Goal: Information Seeking & Learning: Check status

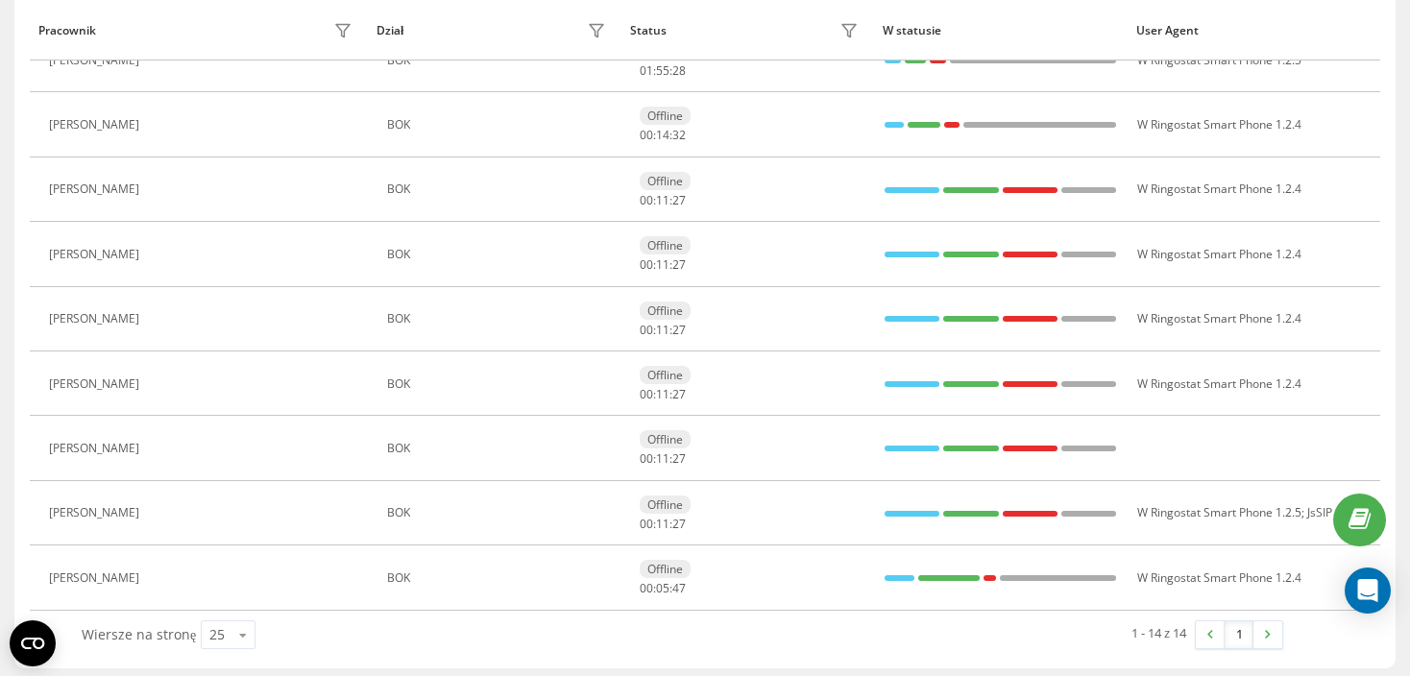
scroll to position [603, 0]
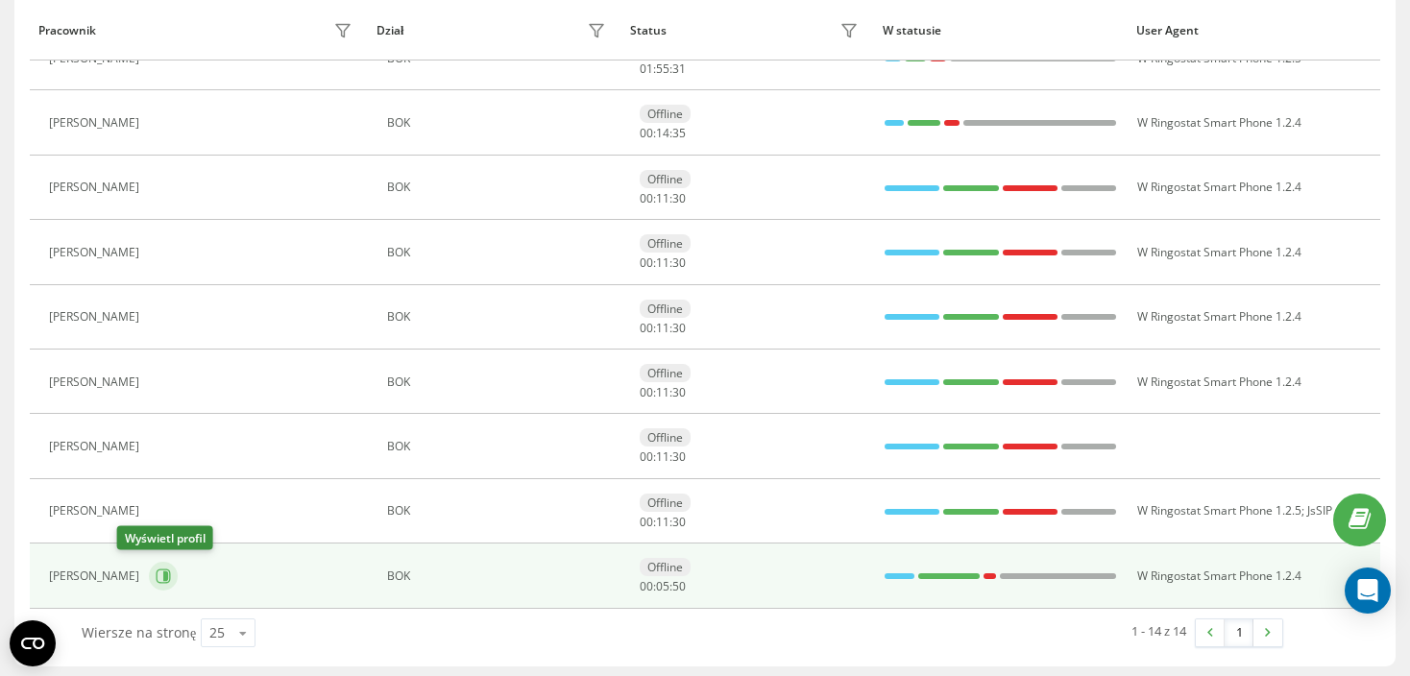
click at [156, 569] on icon at bounding box center [163, 575] width 15 height 15
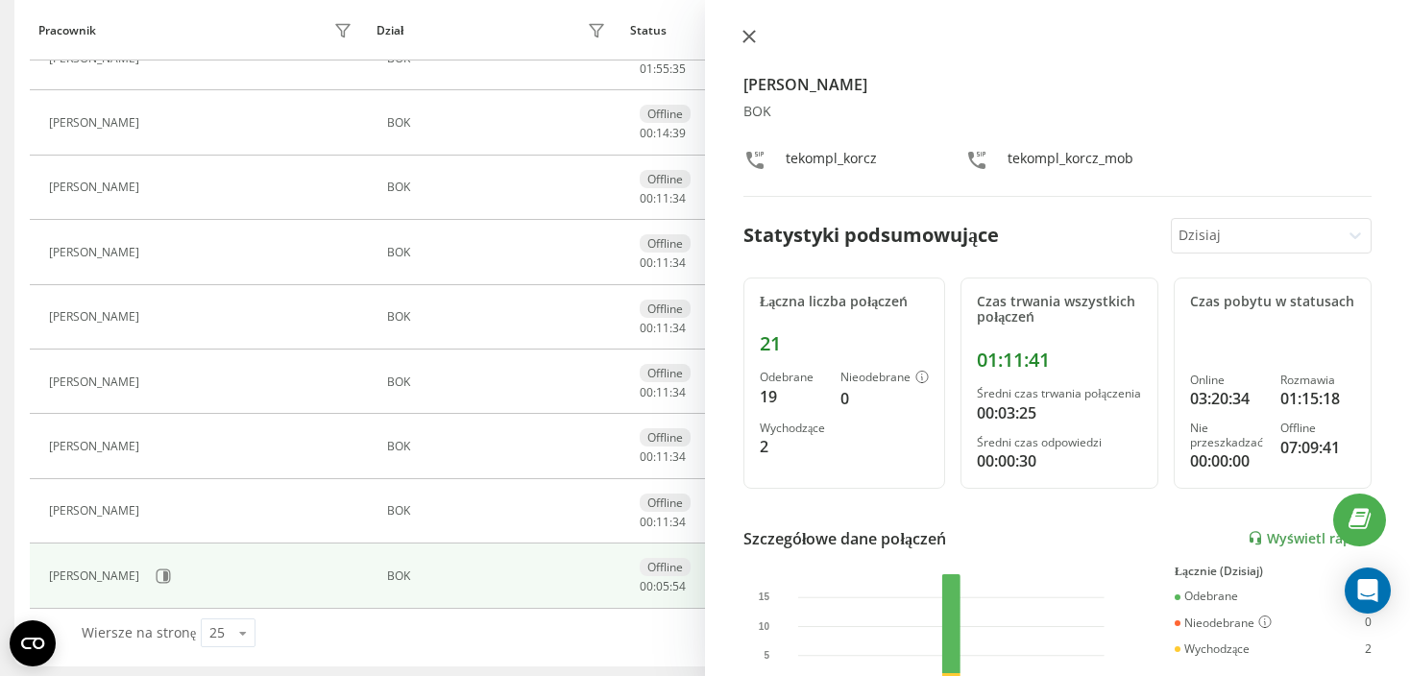
click at [748, 41] on icon at bounding box center [748, 36] width 13 height 13
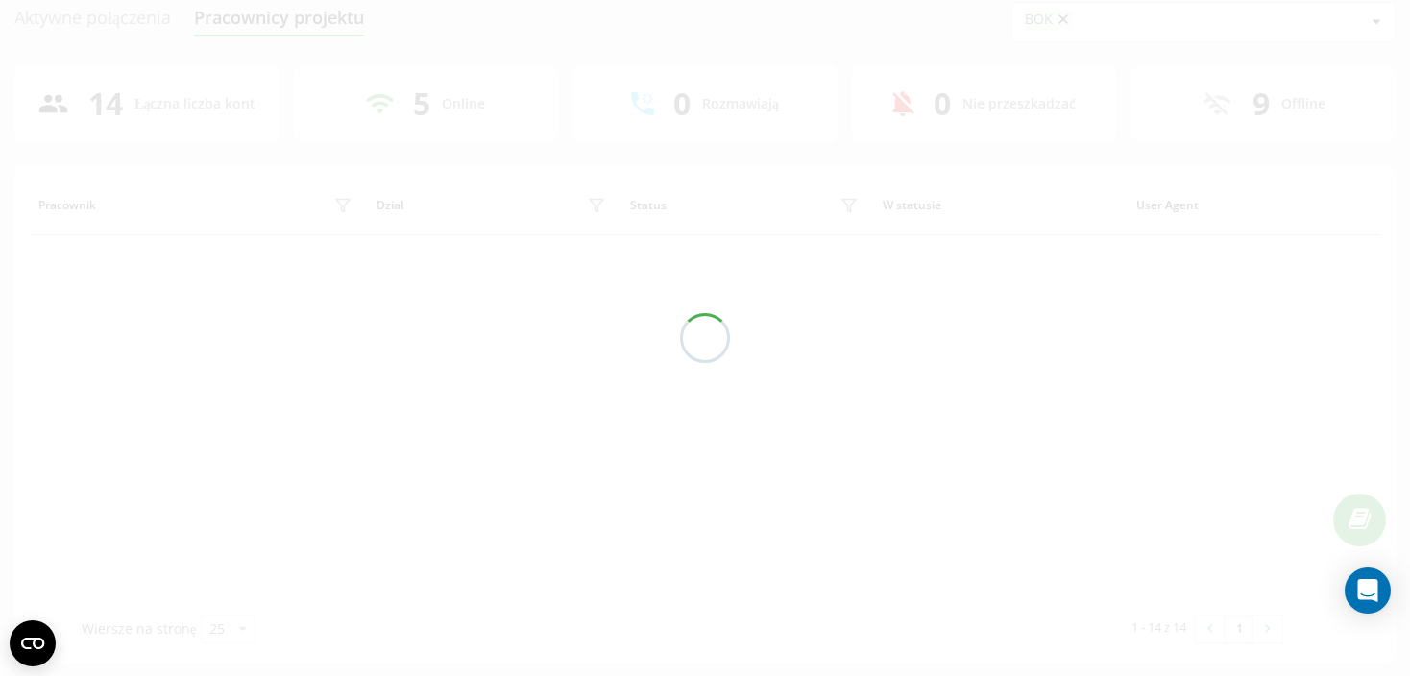
scroll to position [96, 0]
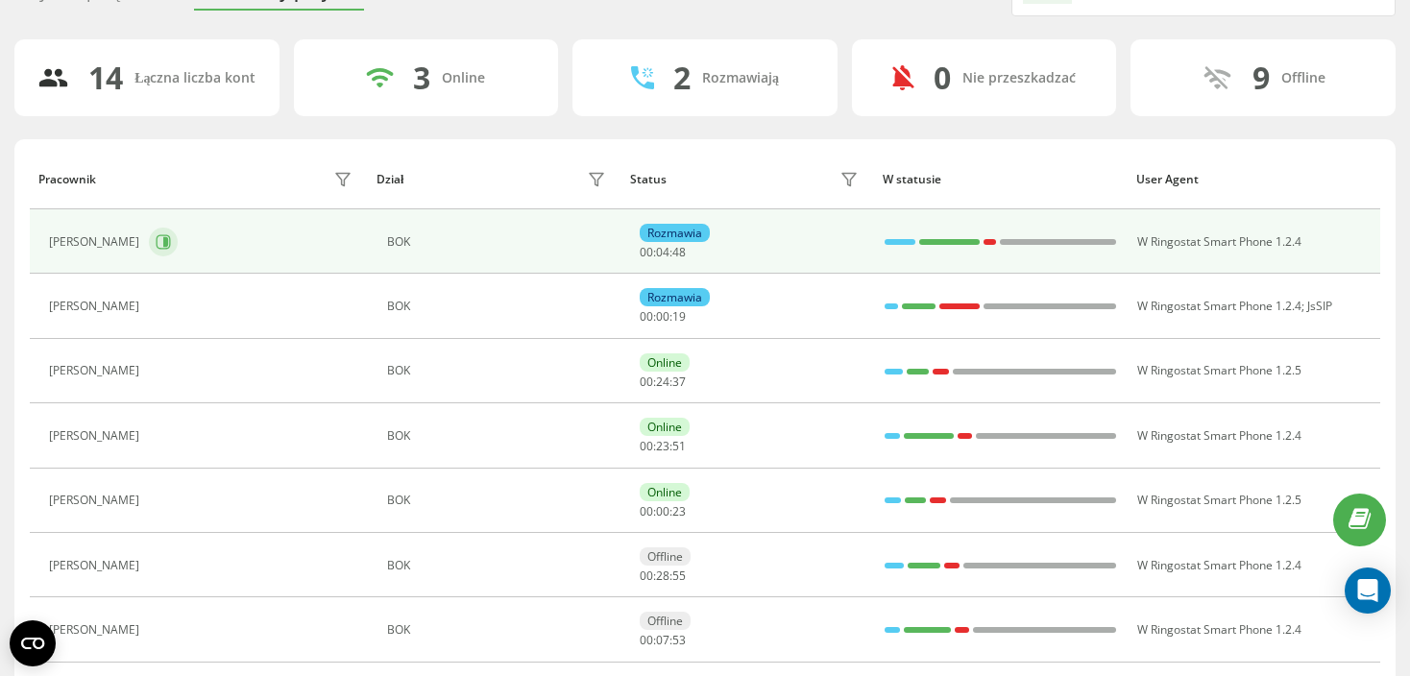
click at [157, 244] on icon at bounding box center [164, 241] width 14 height 14
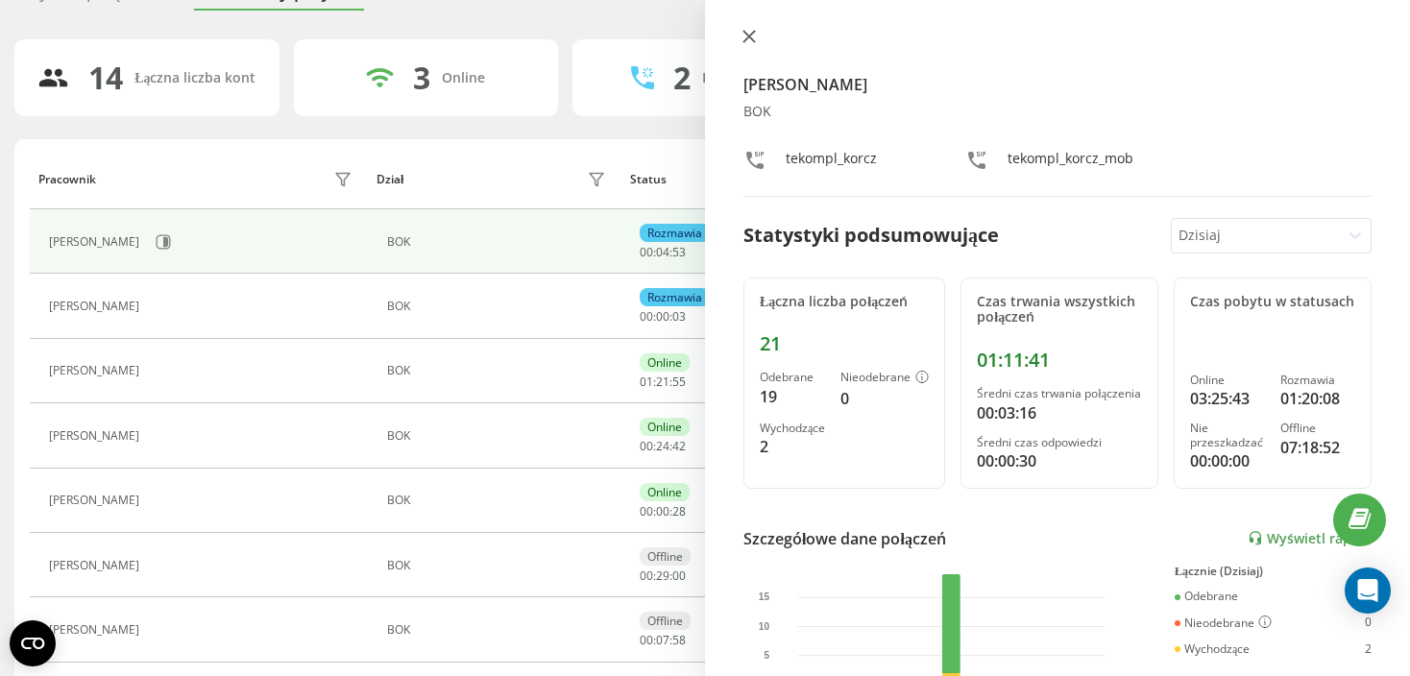
click at [756, 36] on button at bounding box center [749, 38] width 25 height 18
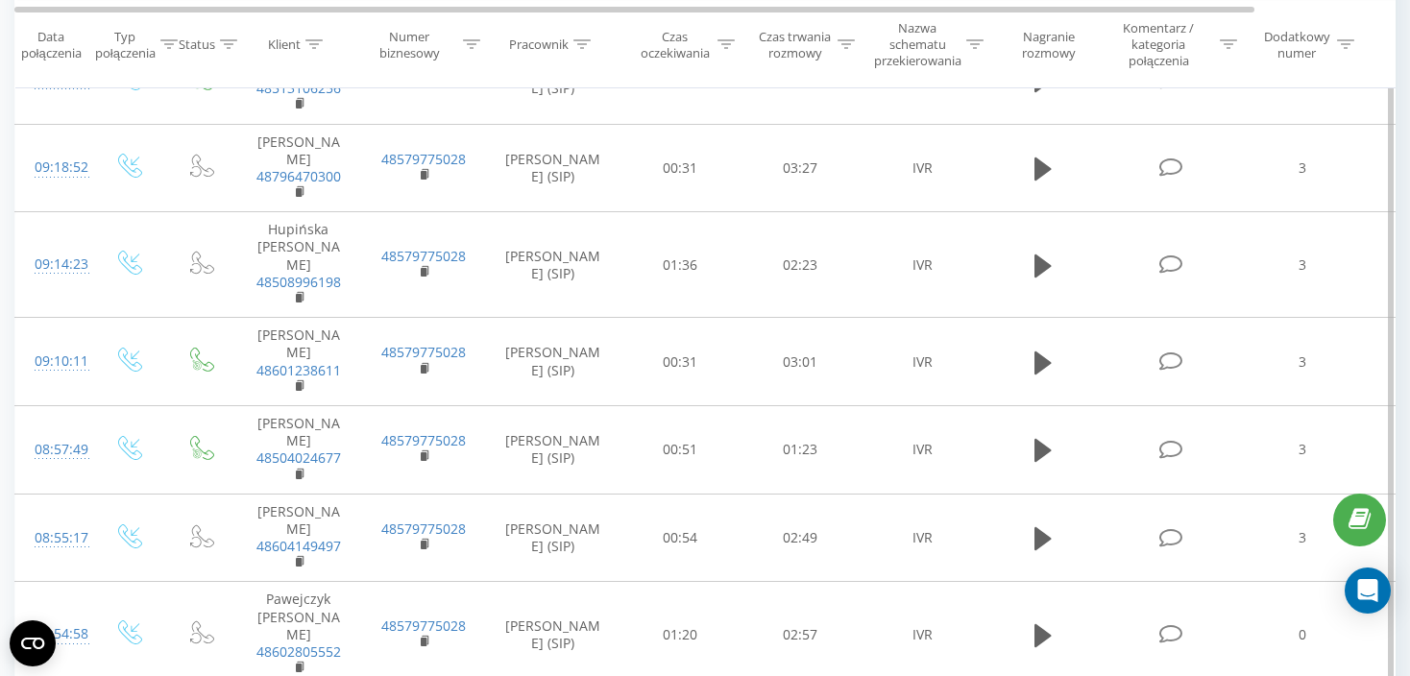
scroll to position [849, 0]
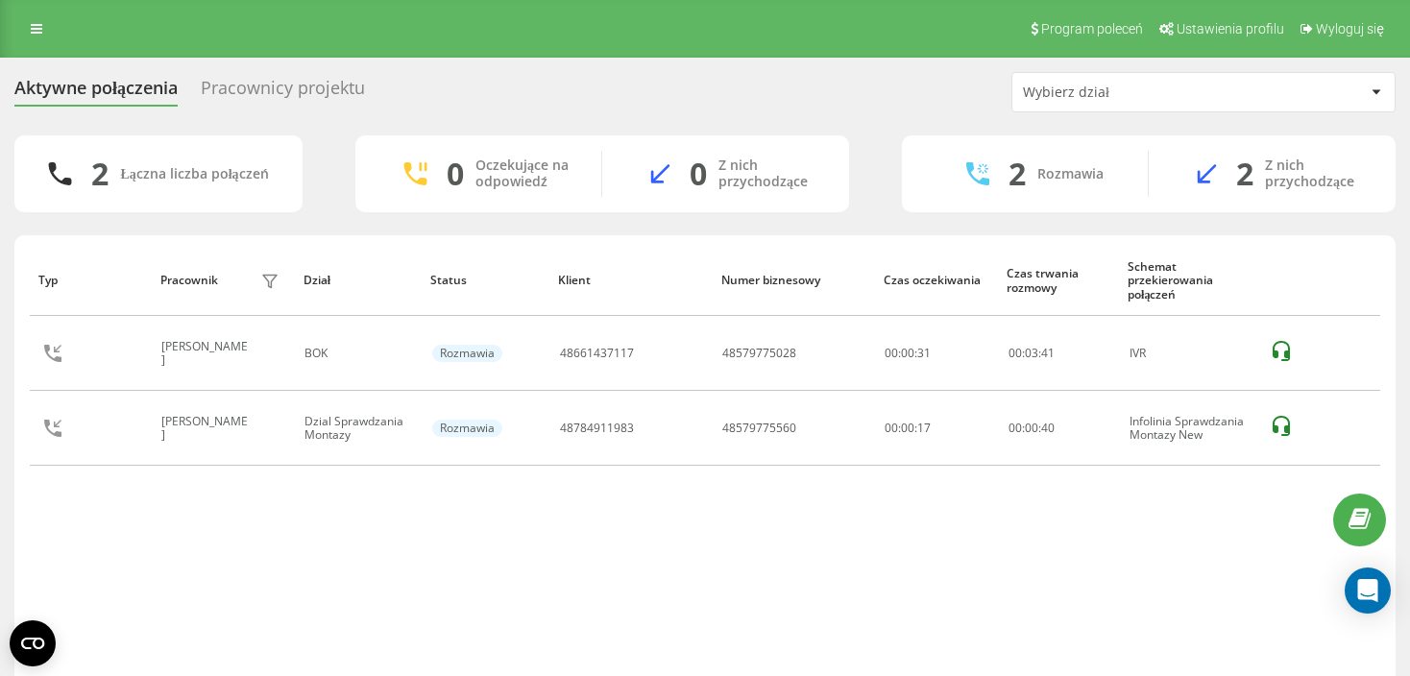
click at [594, 521] on div "Typ Pracownik filtra Dział Status Klient Numer biznesowy Czas oczekiwania Czas …" at bounding box center [705, 465] width 1350 height 440
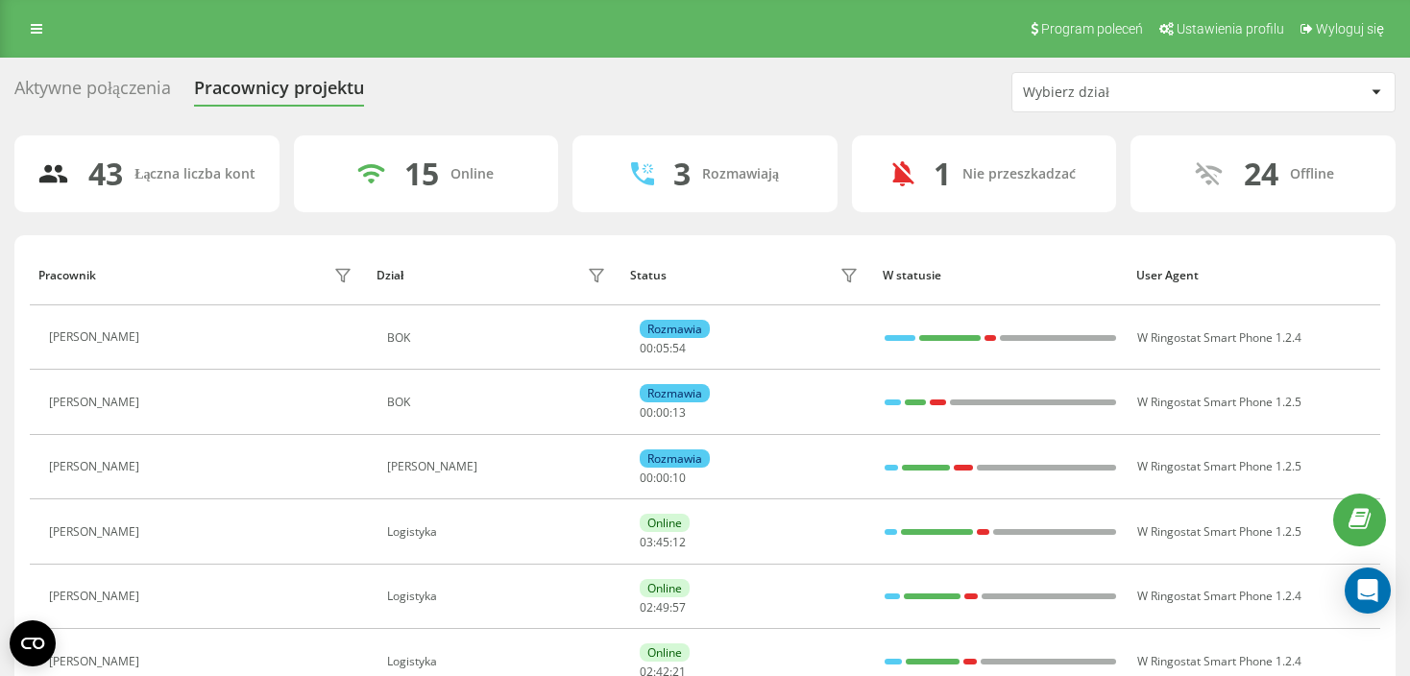
click at [1100, 91] on div "Wybierz dział" at bounding box center [1138, 93] width 230 height 16
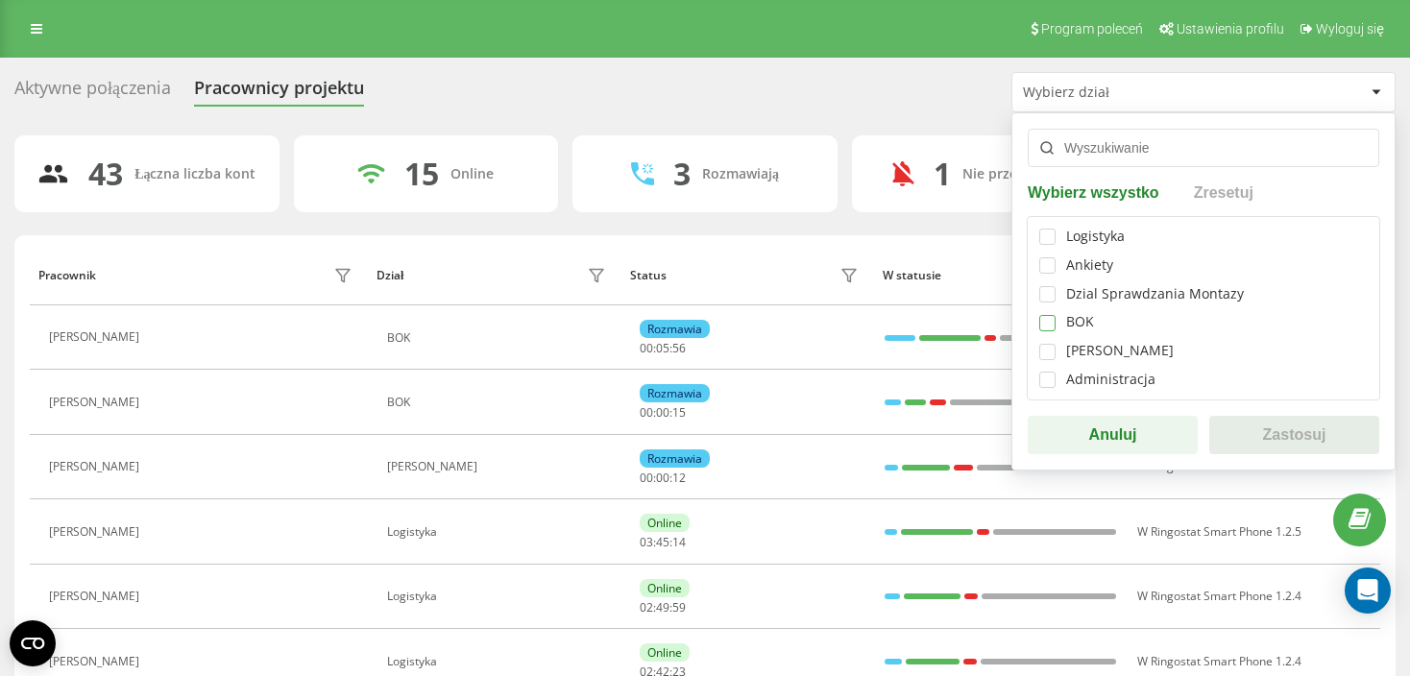
click at [1047, 315] on label at bounding box center [1047, 315] width 16 height 0
checkbox input "true"
click at [1285, 428] on button "Zastosuj" at bounding box center [1294, 435] width 170 height 38
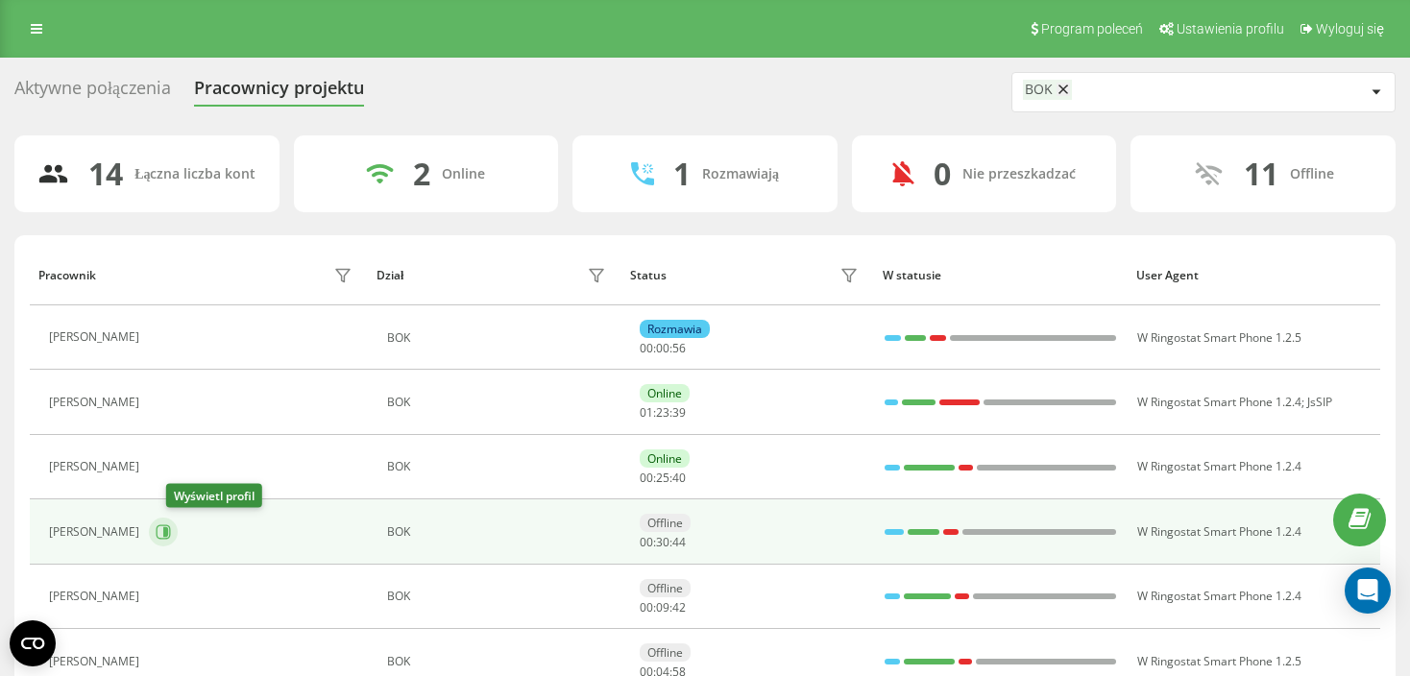
click at [171, 527] on icon at bounding box center [163, 531] width 15 height 15
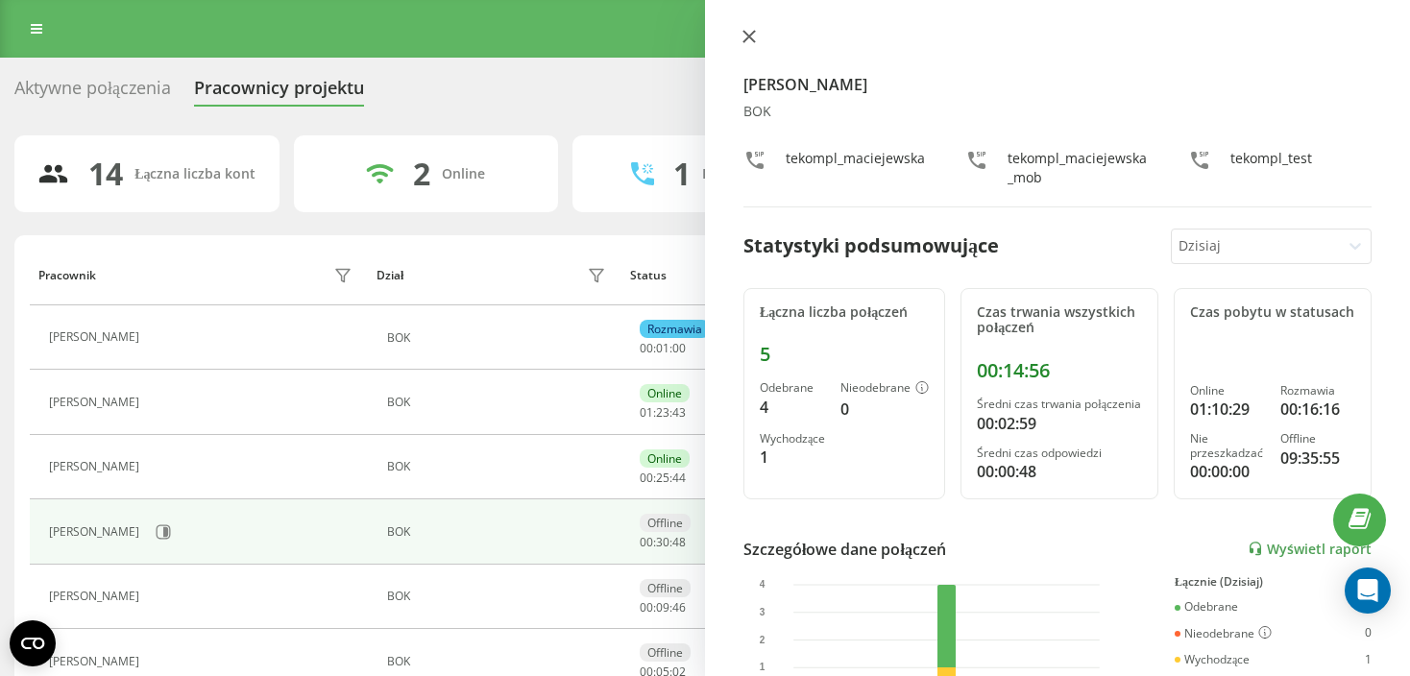
click at [747, 41] on icon at bounding box center [748, 36] width 13 height 13
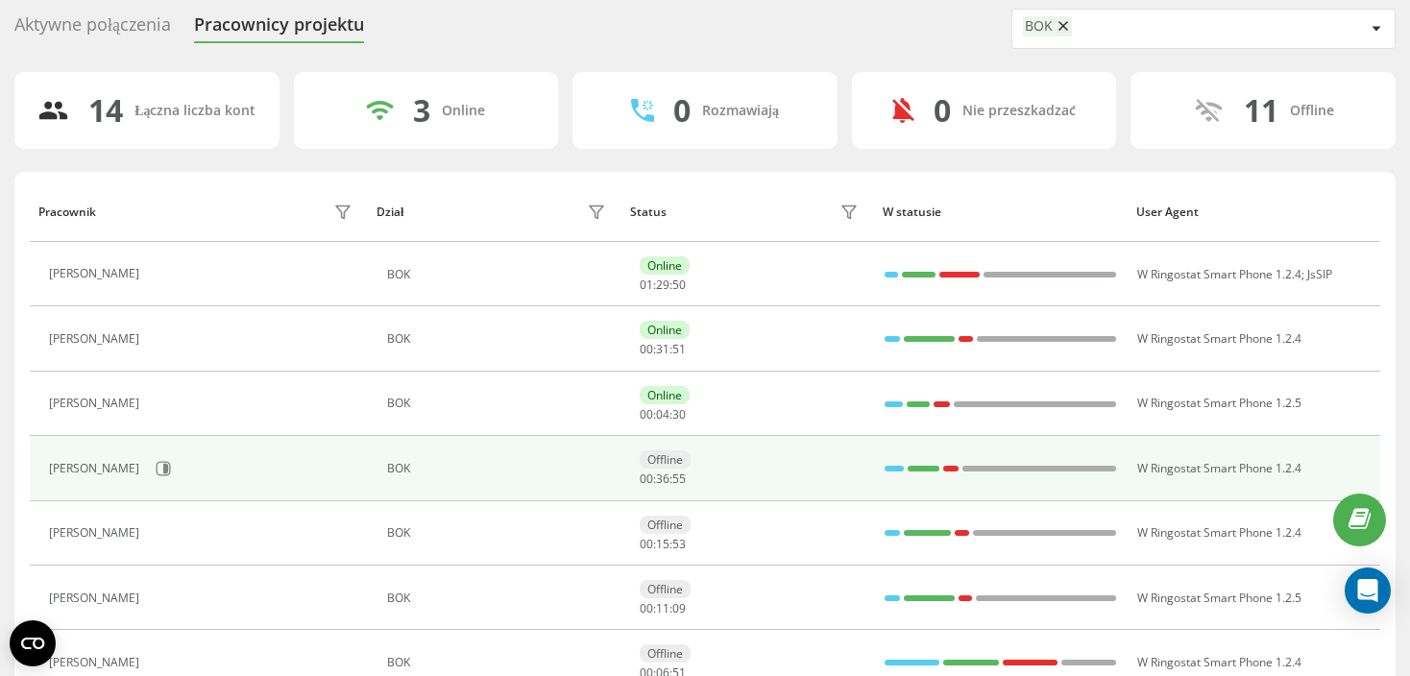
scroll to position [96, 0]
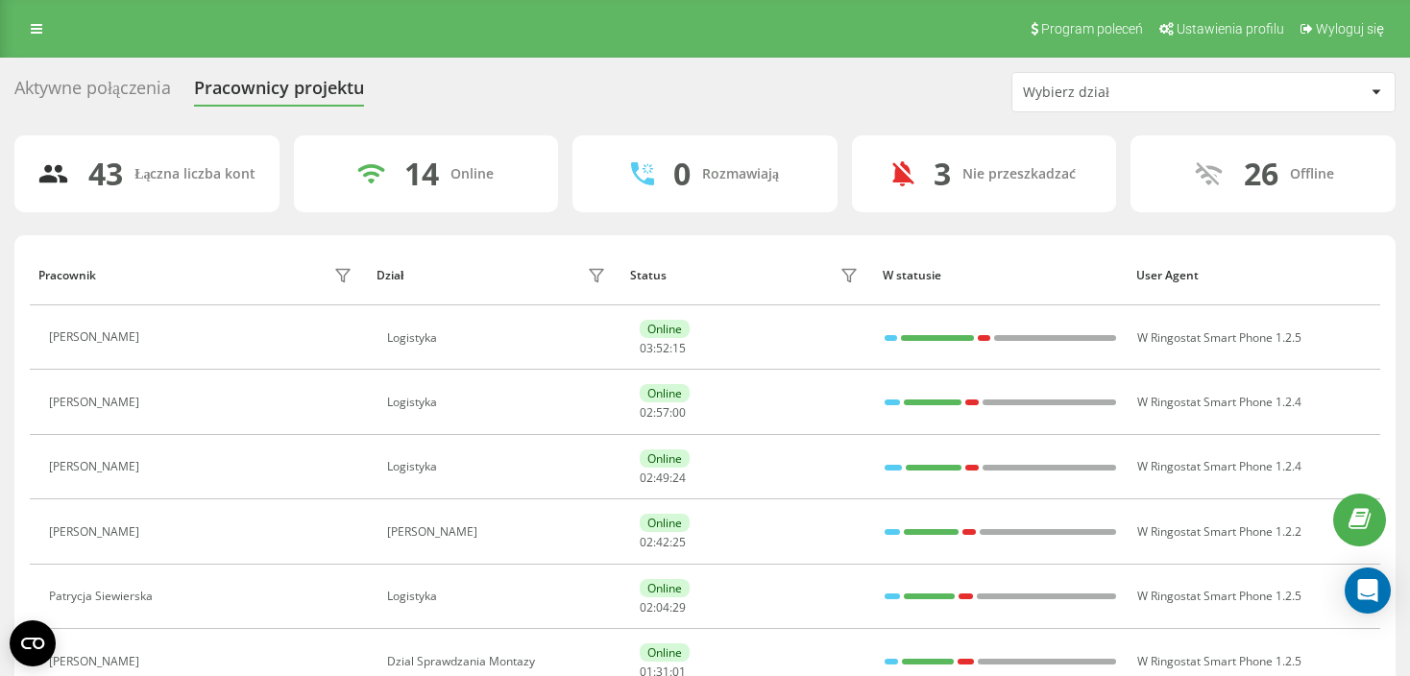
click at [1113, 104] on div "Wybierz dział" at bounding box center [1203, 92] width 382 height 38
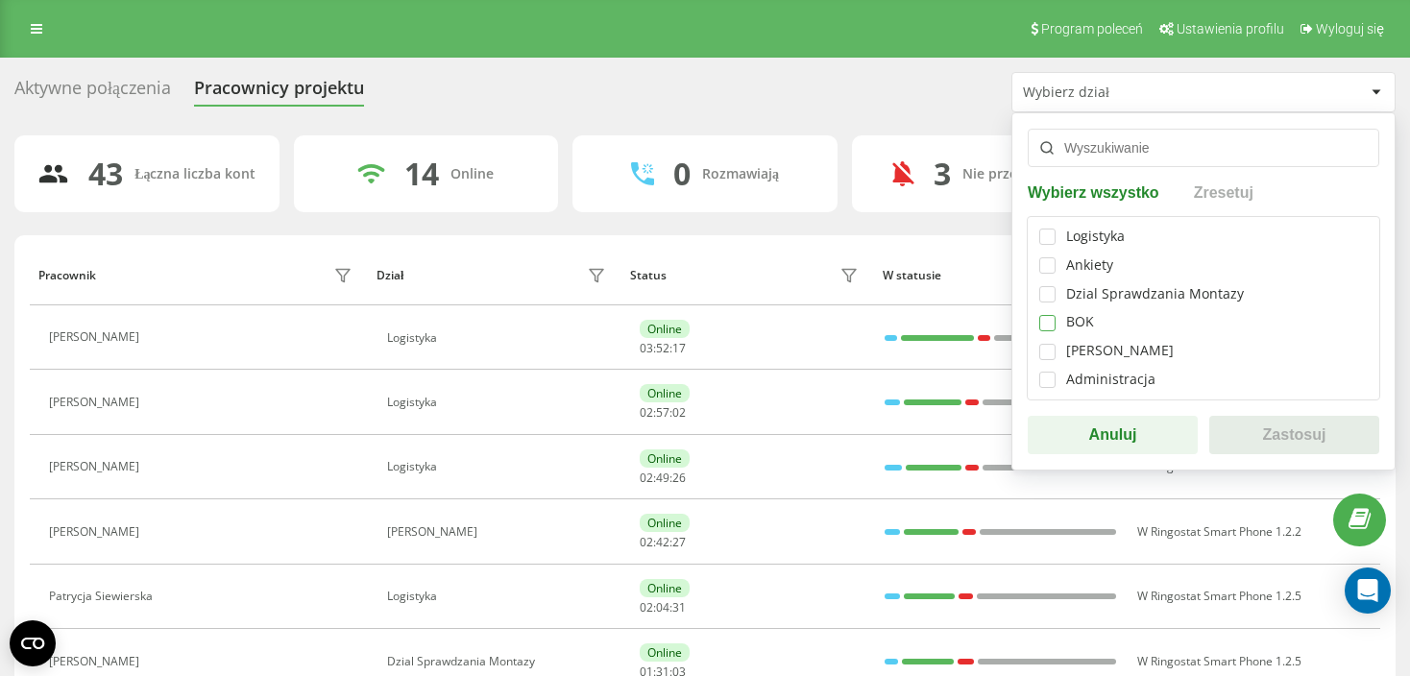
click at [1049, 315] on label at bounding box center [1047, 315] width 16 height 0
checkbox input "true"
click at [1301, 439] on button "Zastosuj" at bounding box center [1294, 435] width 170 height 38
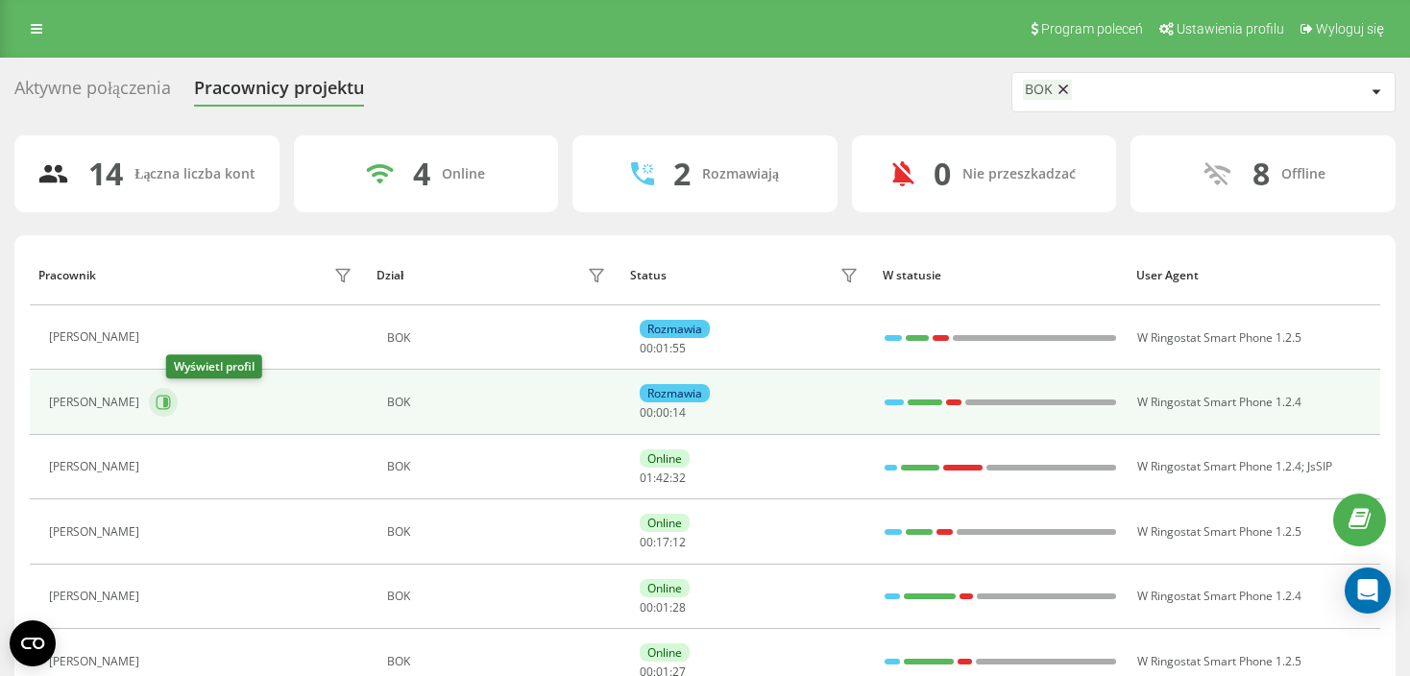
click at [171, 395] on icon at bounding box center [163, 402] width 15 height 15
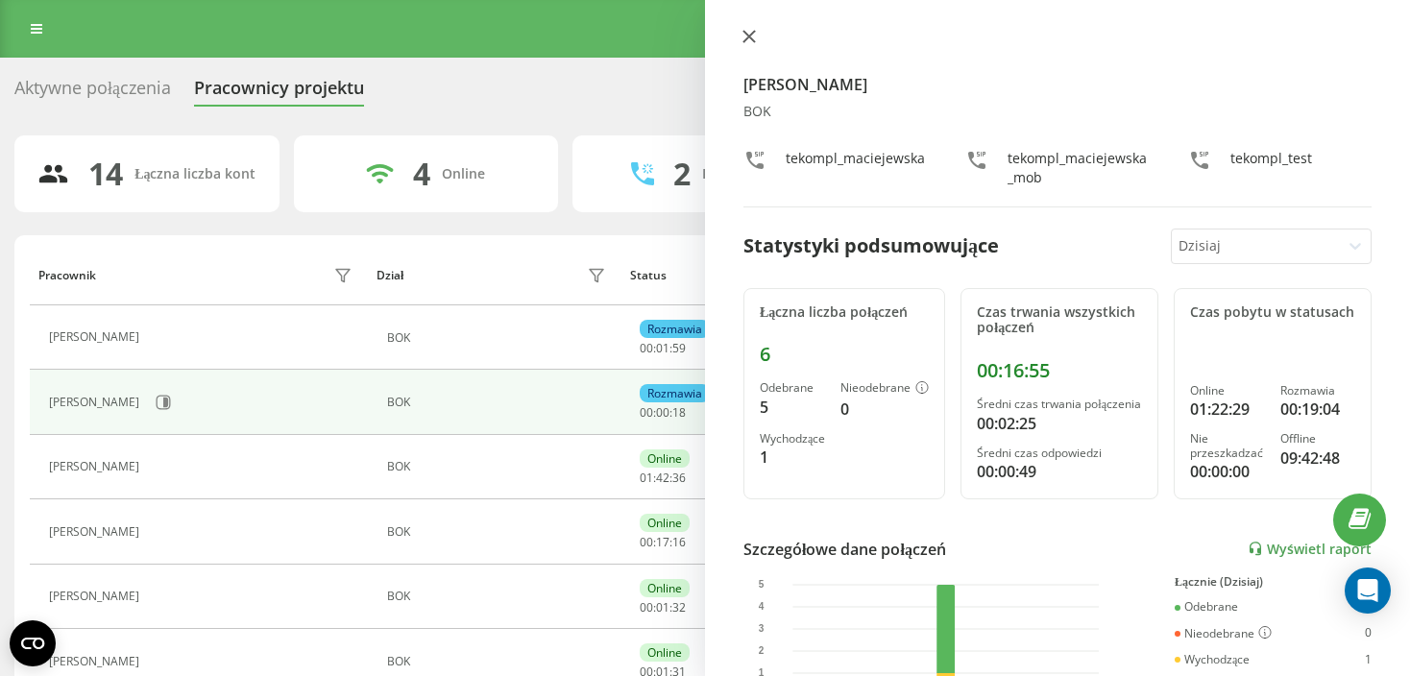
click at [750, 35] on icon at bounding box center [749, 37] width 12 height 12
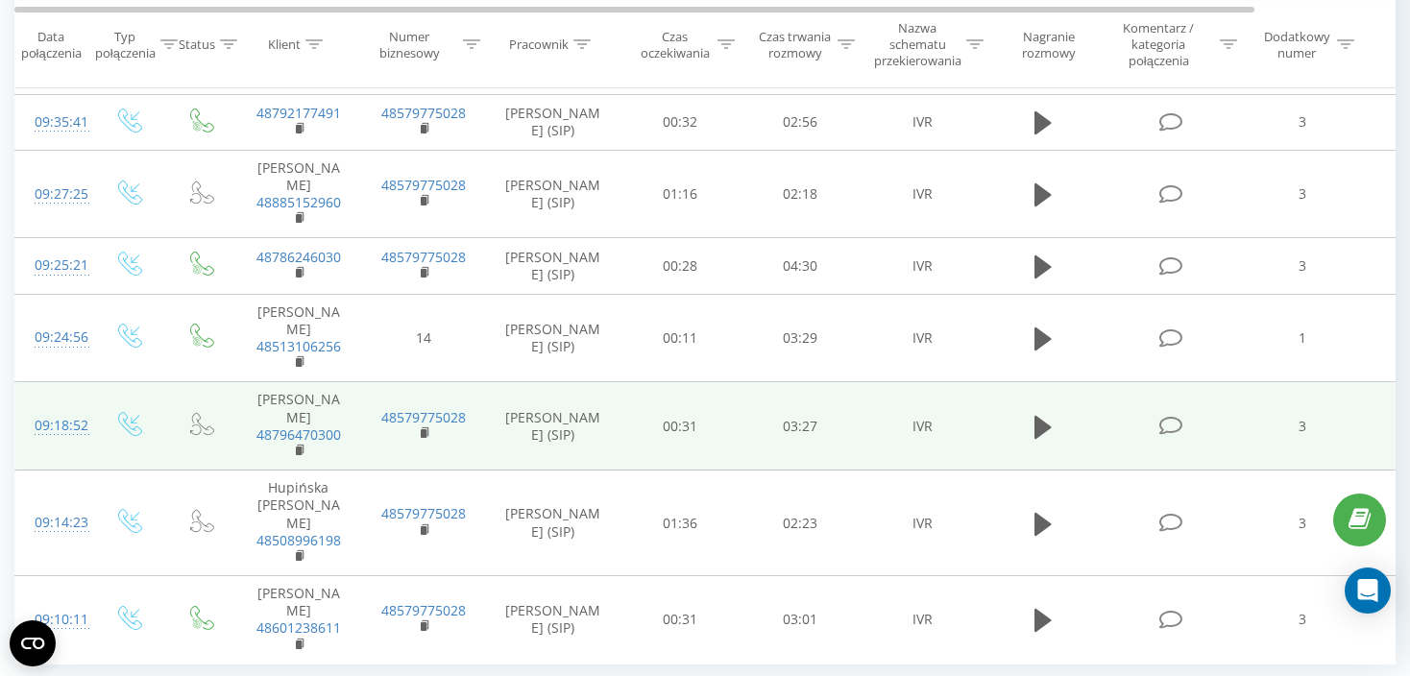
scroll to position [1679, 0]
